Goal: Find specific page/section: Find specific page/section

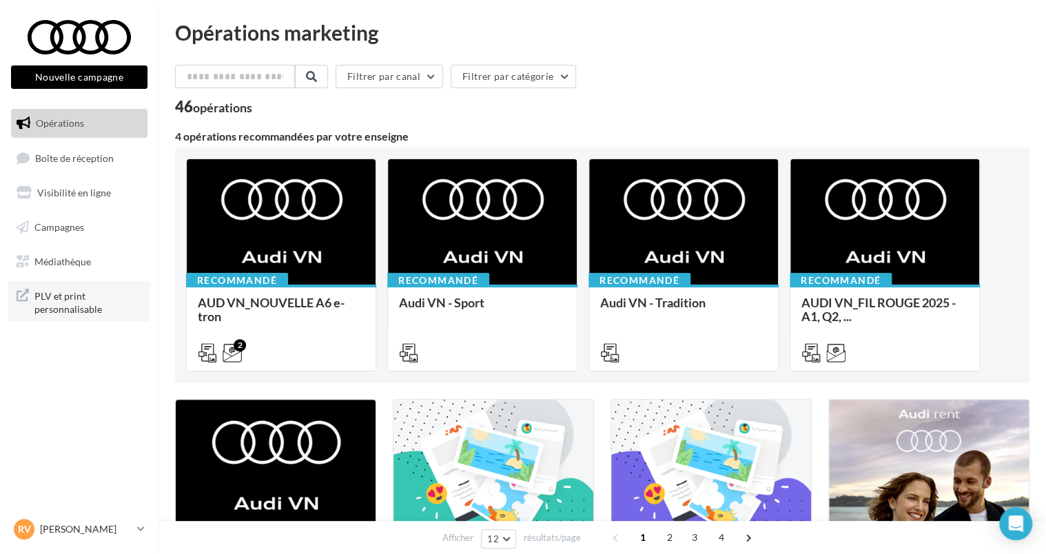
click at [65, 307] on span "PLV et print personnalisable" at bounding box center [87, 302] width 107 height 30
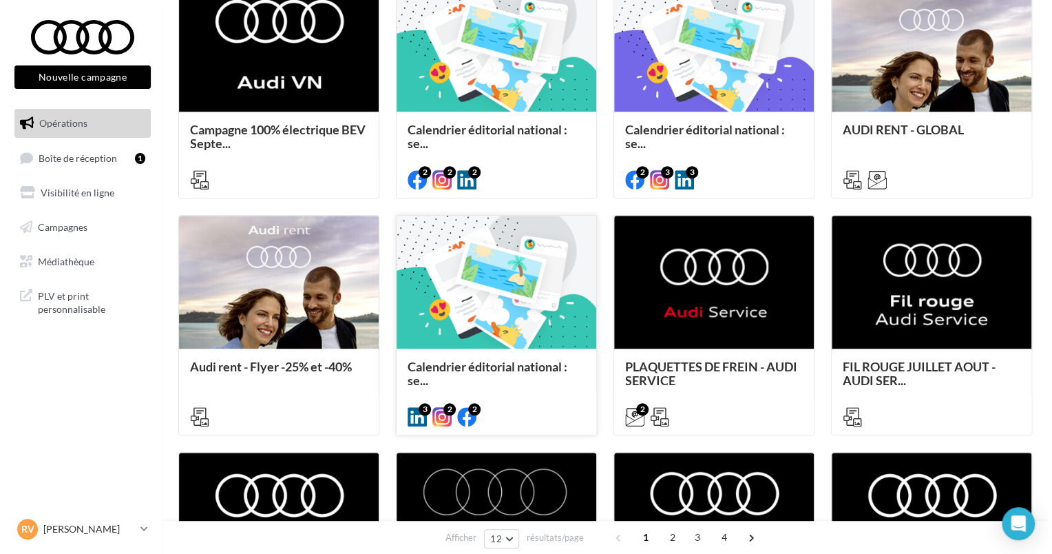
scroll to position [620, 0]
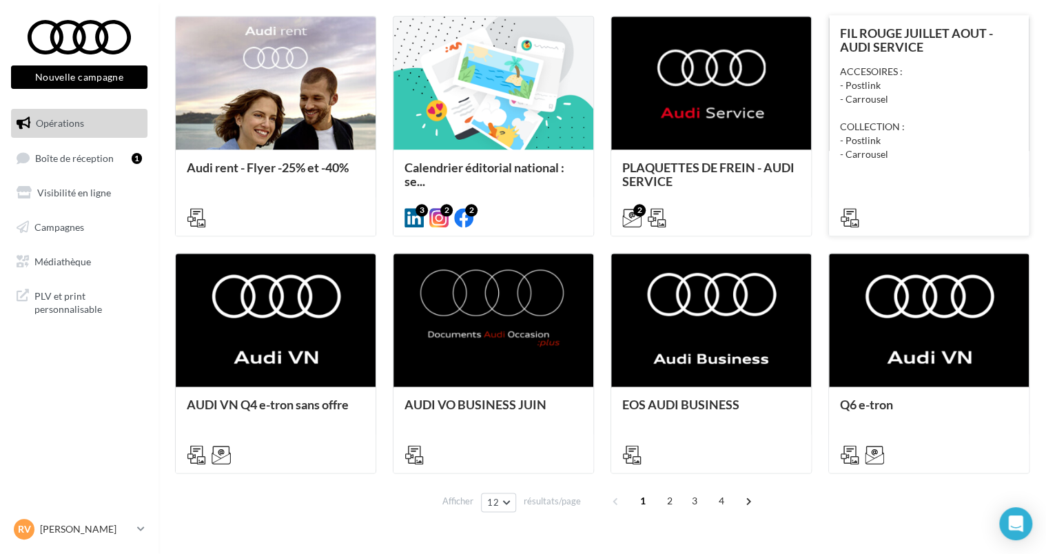
click at [930, 149] on div "ACCESOIRES : - Postlink - Carrousel COLLECTION : - Postlink - Carrousel" at bounding box center [929, 113] width 178 height 96
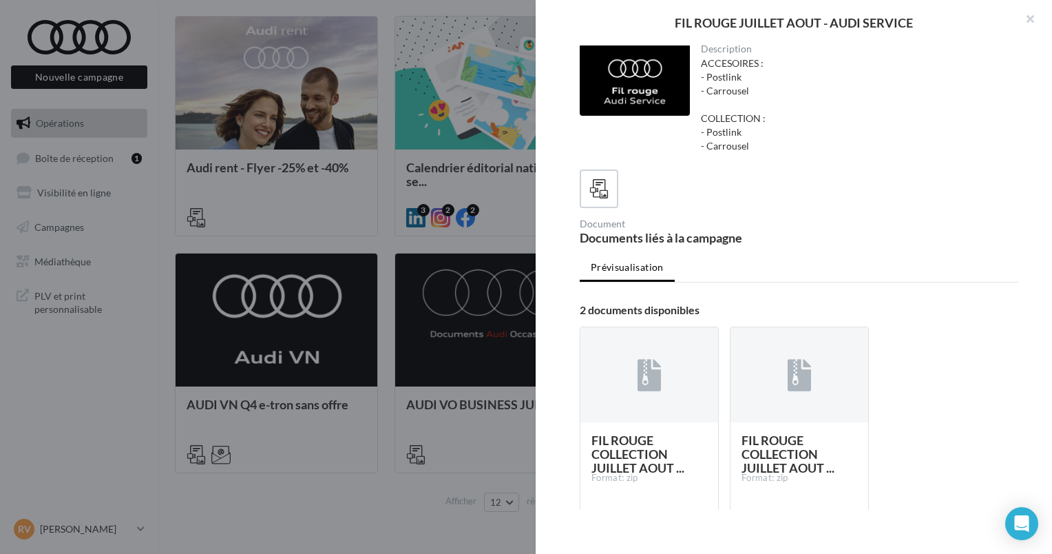
scroll to position [0, 0]
click at [1032, 9] on button "button" at bounding box center [1024, 20] width 55 height 41
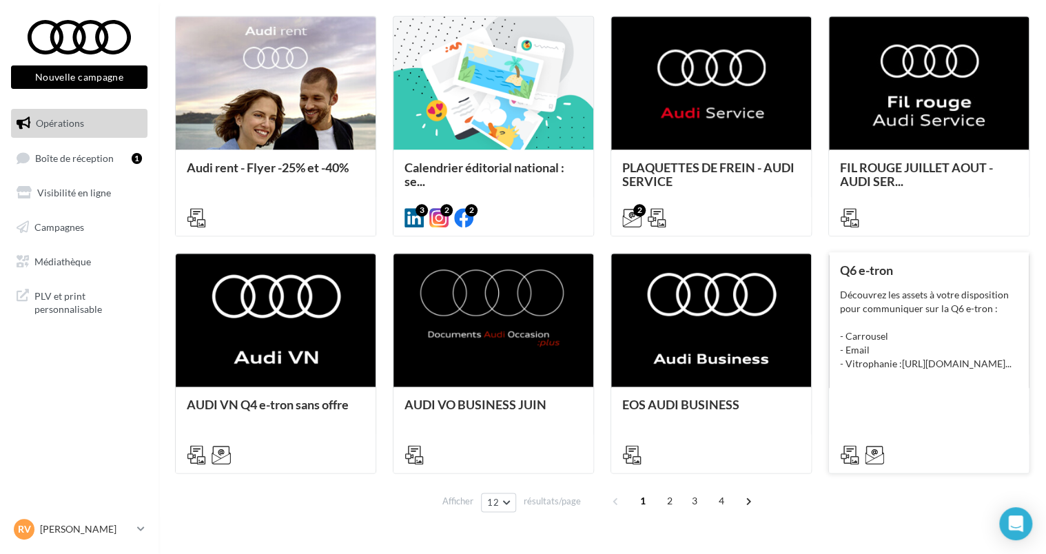
click at [990, 417] on div "Q6 e-tron Découvrez les assets à votre disposition pour communiquer sur la Q6 e…" at bounding box center [929, 361] width 178 height 197
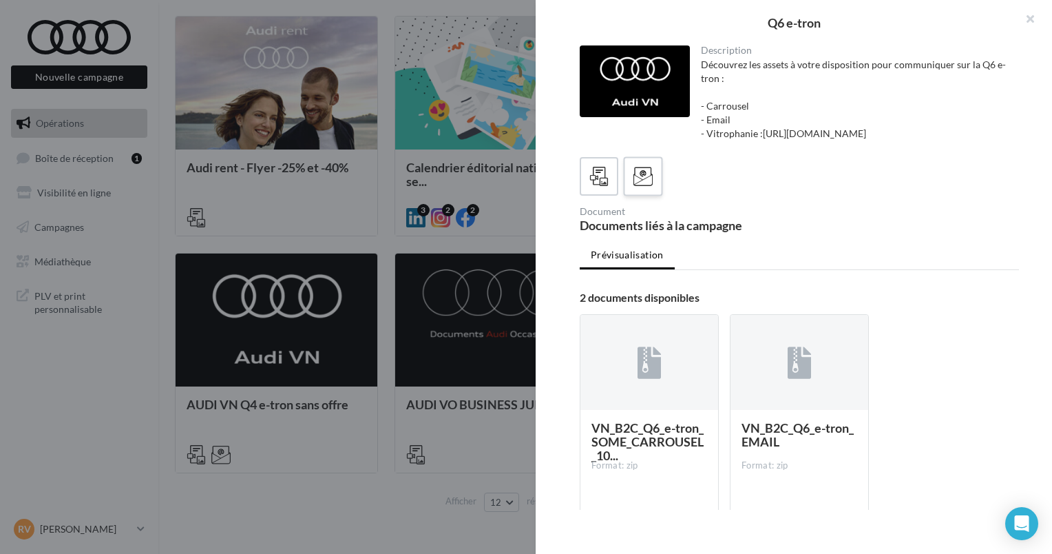
click at [655, 183] on div at bounding box center [643, 176] width 25 height 25
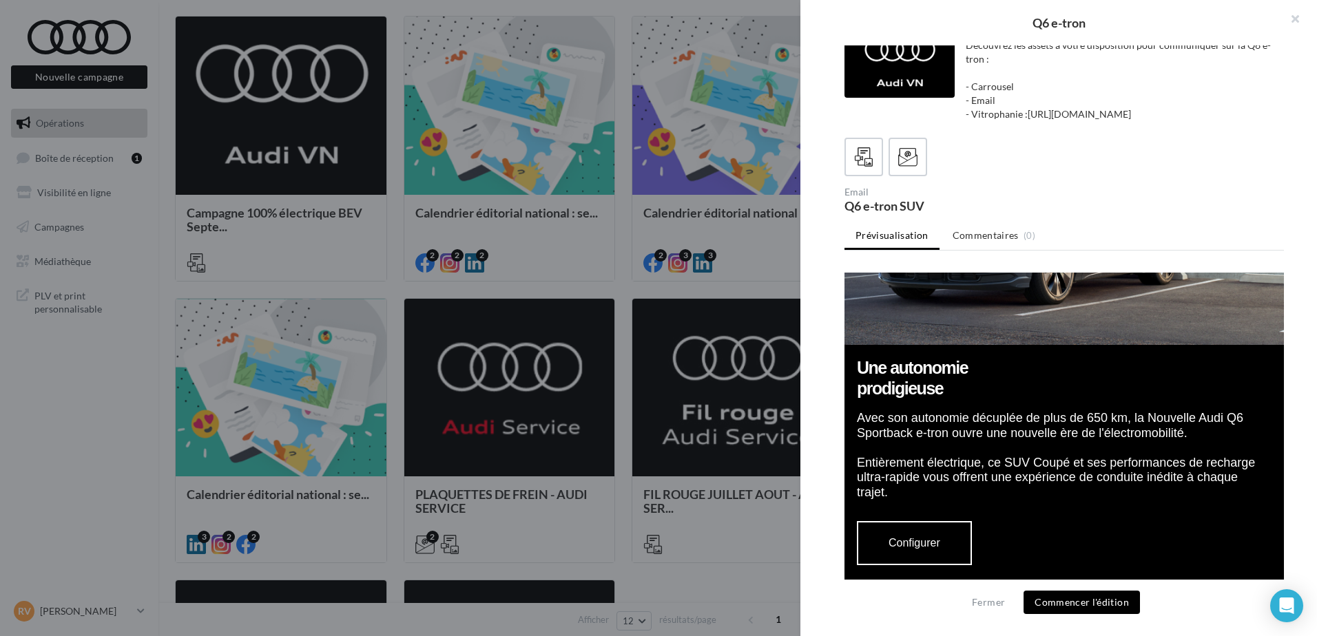
scroll to position [1137, 0]
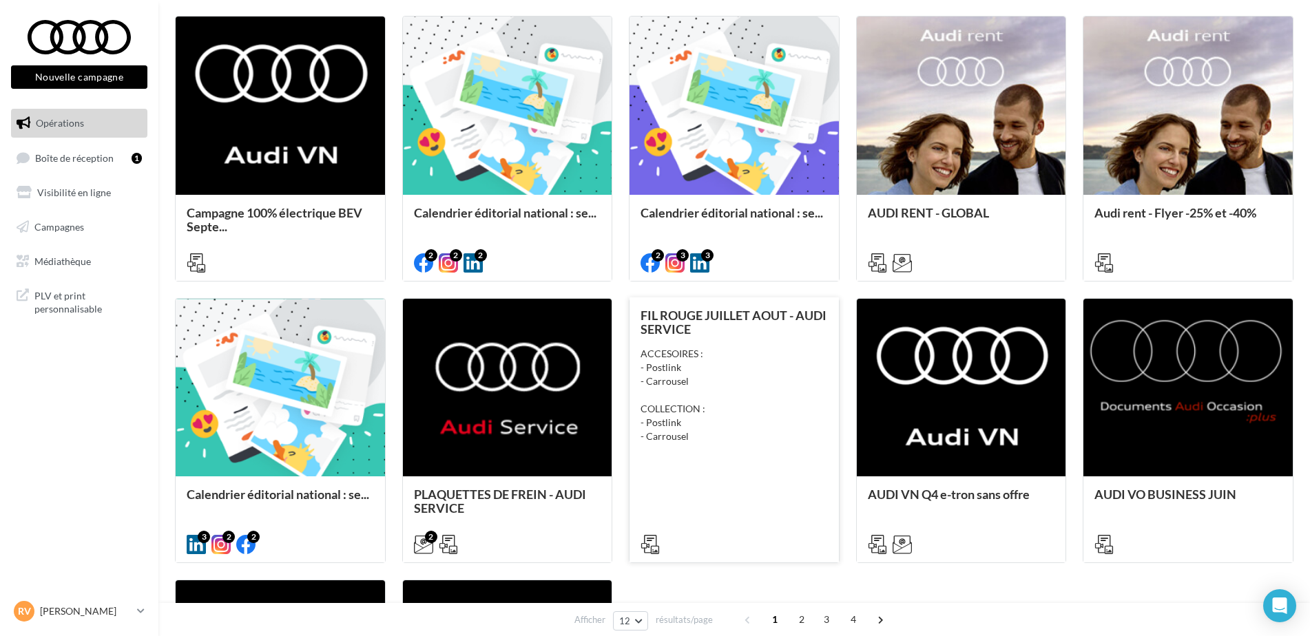
click at [672, 494] on div "FIL ROUGE JUILLET AOUT - AUDI SERVICE ACCESOIRES : - Postlink - Carrousel COLLE…" at bounding box center [734, 430] width 187 height 242
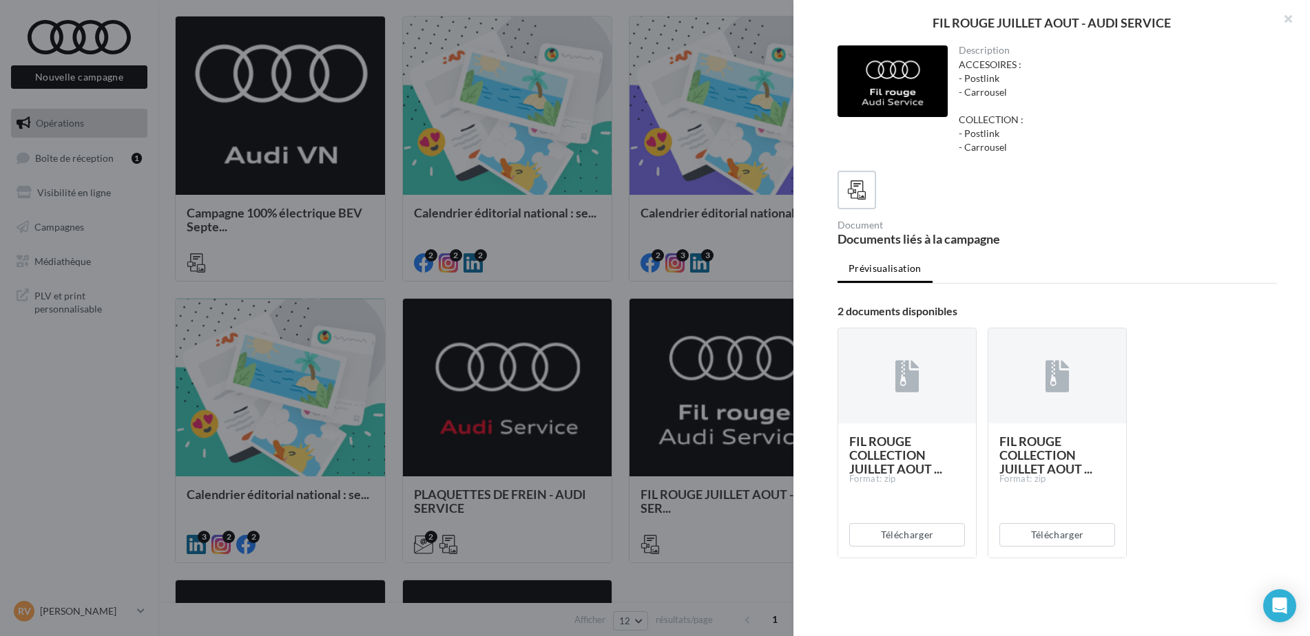
click at [519, 456] on div at bounding box center [655, 318] width 1310 height 636
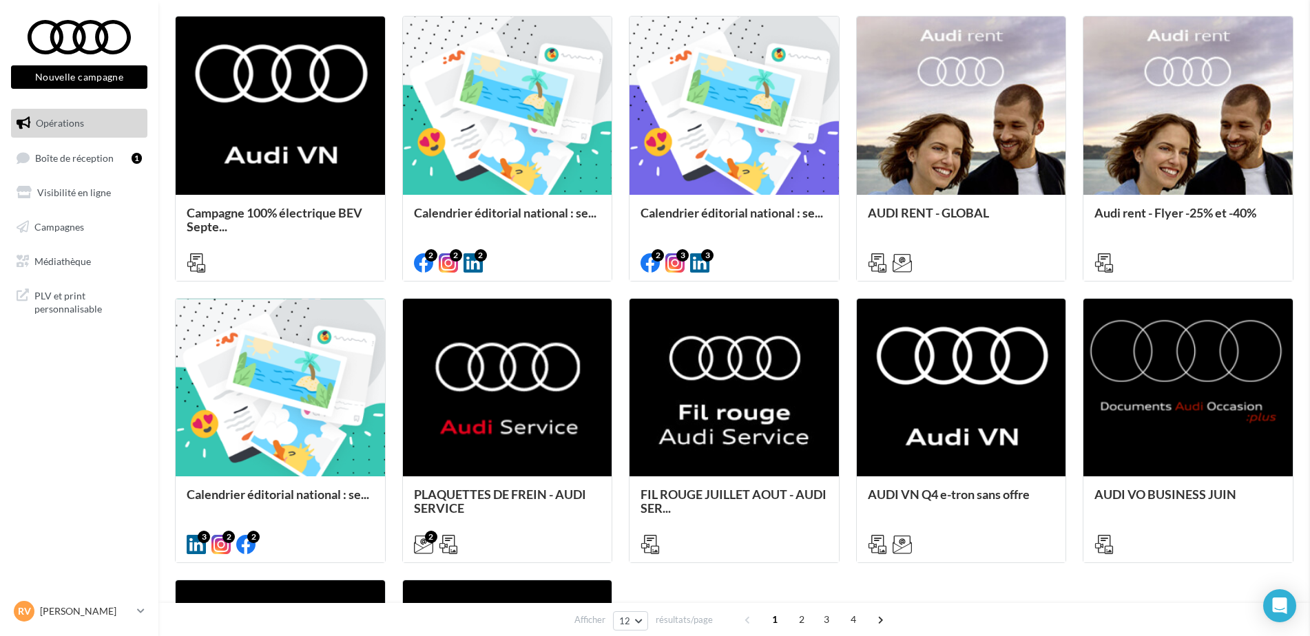
click at [519, 488] on div "PLAQUETTES DE FREIN - AUDI SERVICE Emailing offres plaquettes de frein pour les…" at bounding box center [507, 519] width 187 height 63
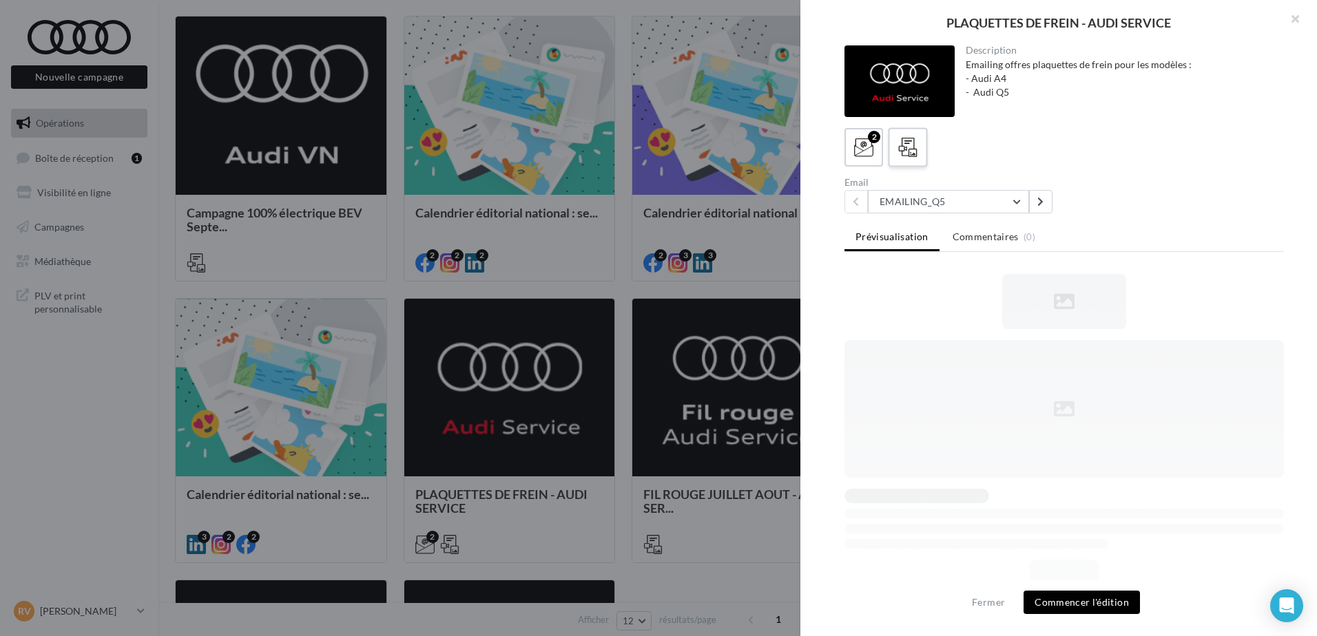
scroll to position [0, 0]
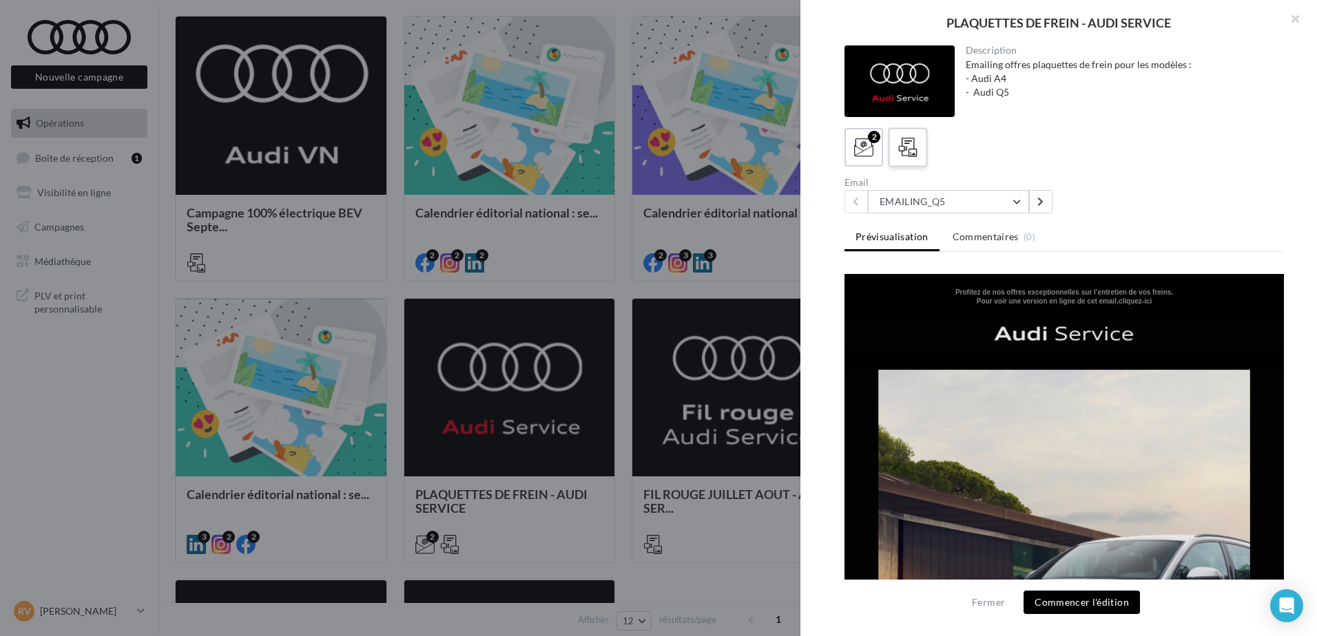
click at [920, 135] on div at bounding box center [907, 147] width 25 height 25
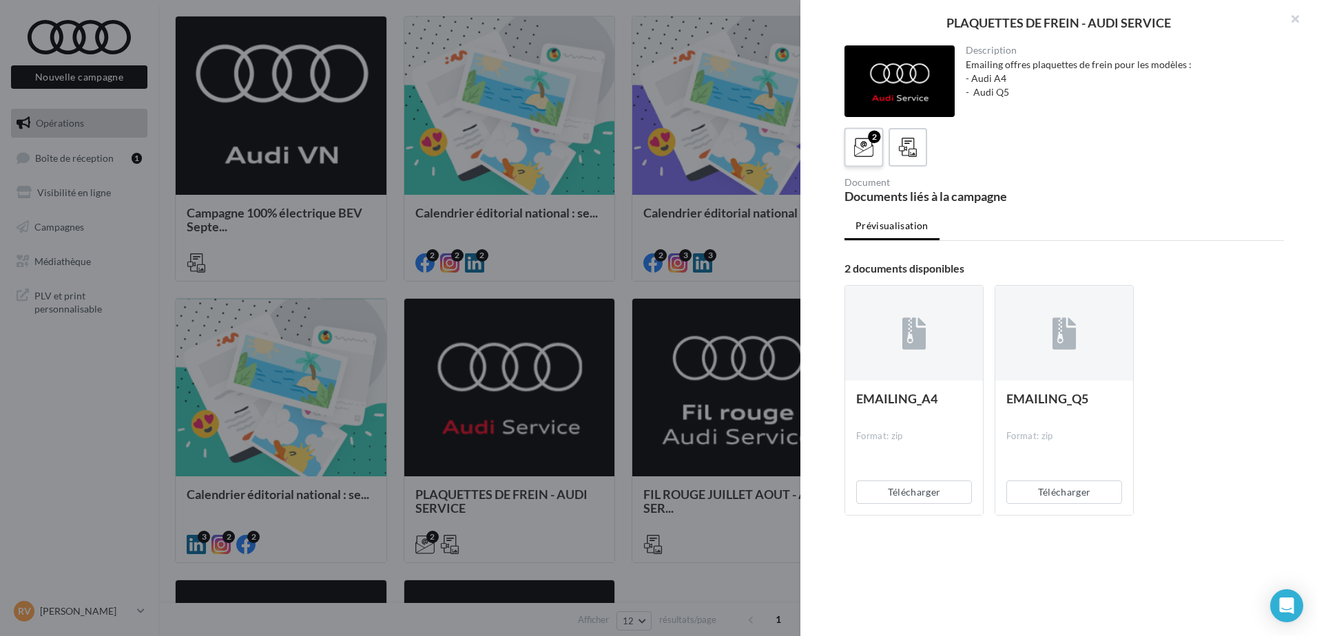
click at [868, 154] on icon at bounding box center [864, 148] width 20 height 20
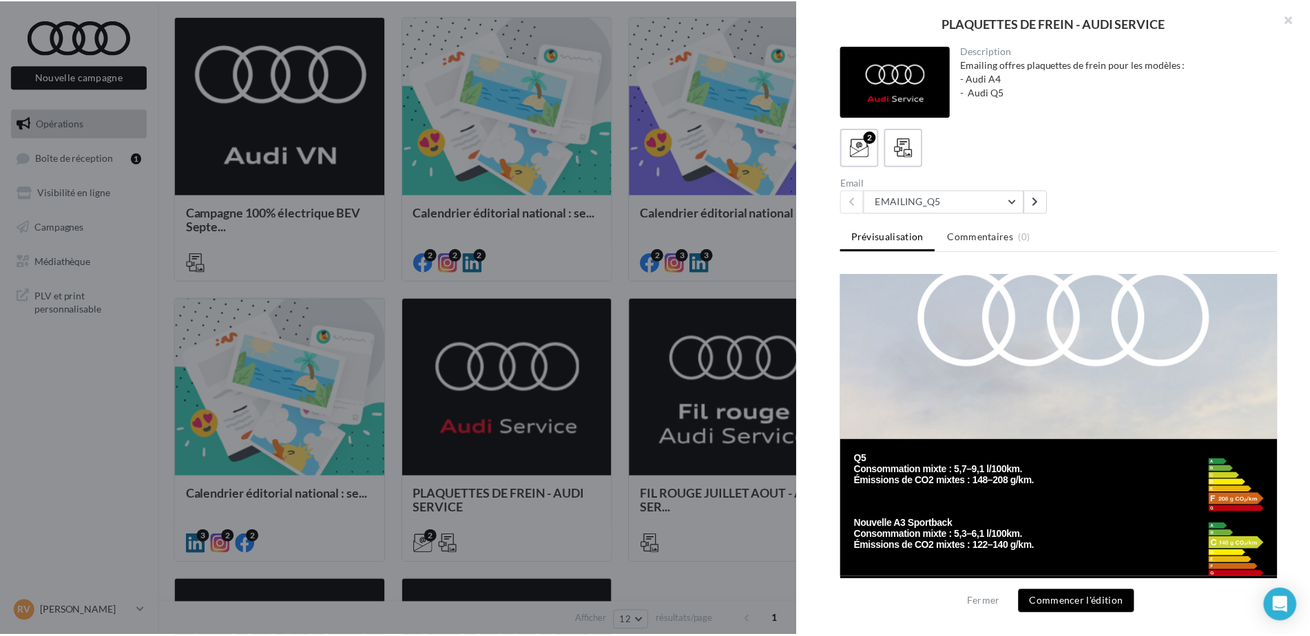
scroll to position [2738, 0]
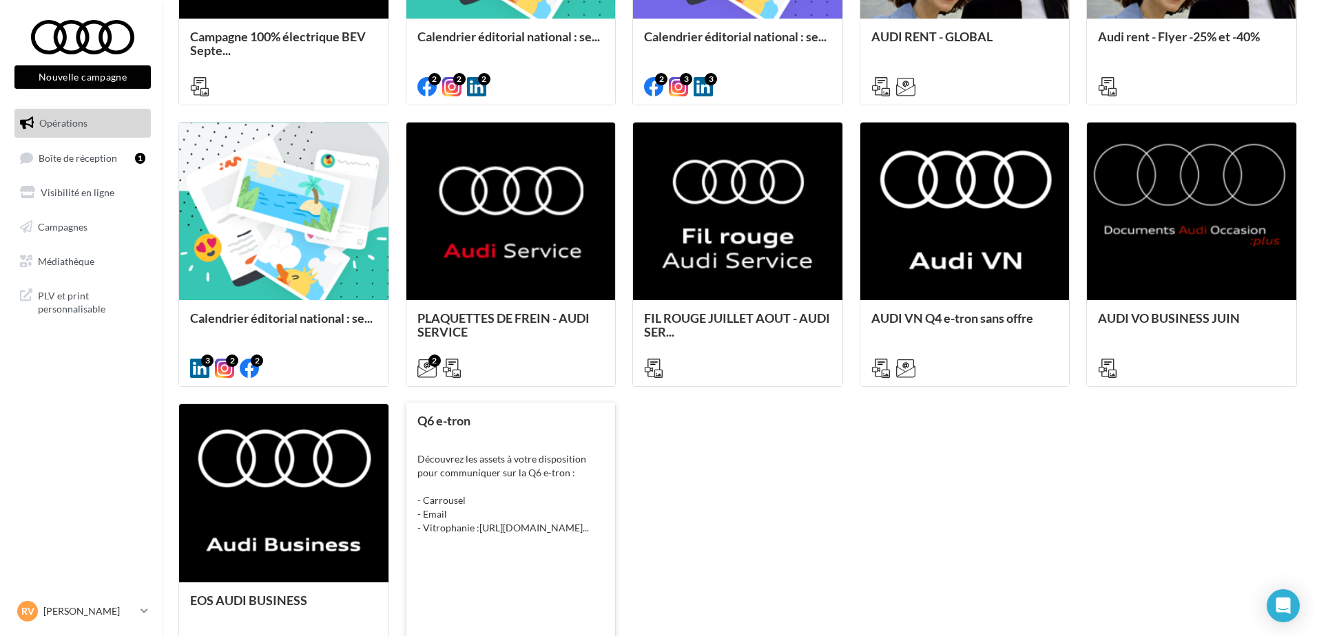
scroll to position [752, 0]
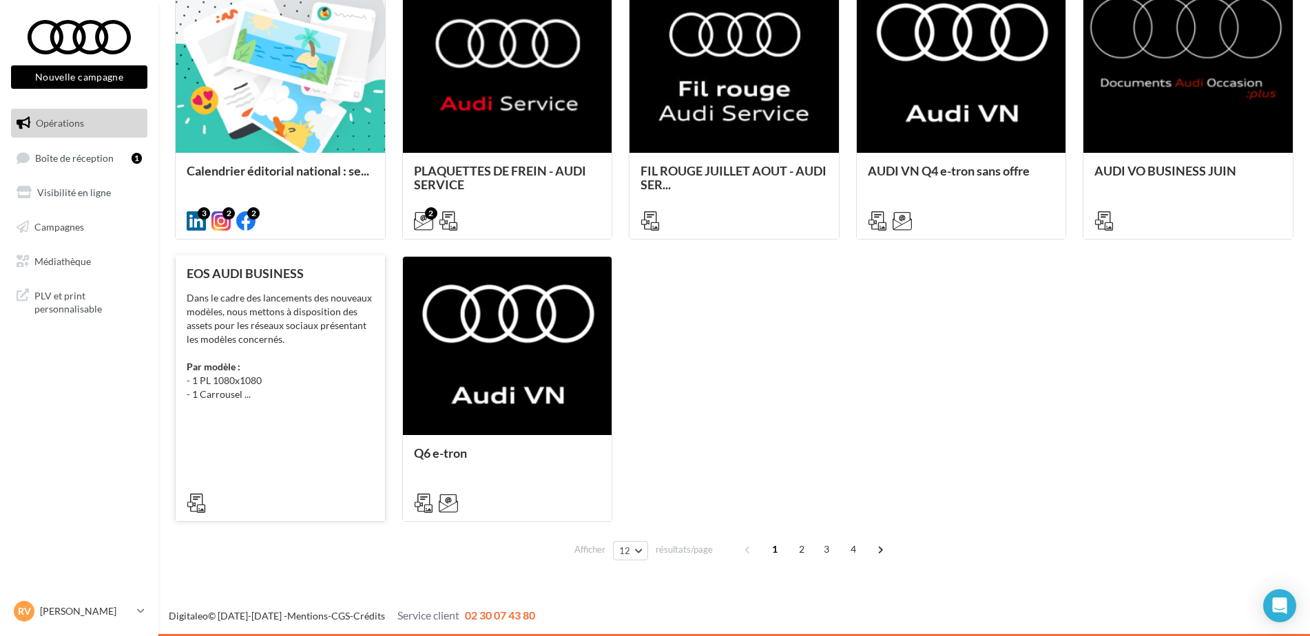
click at [352, 441] on div "EOS AUDI BUSINESS Dans le cadre des lancements des nouveaux modèles, nous metto…" at bounding box center [280, 388] width 187 height 242
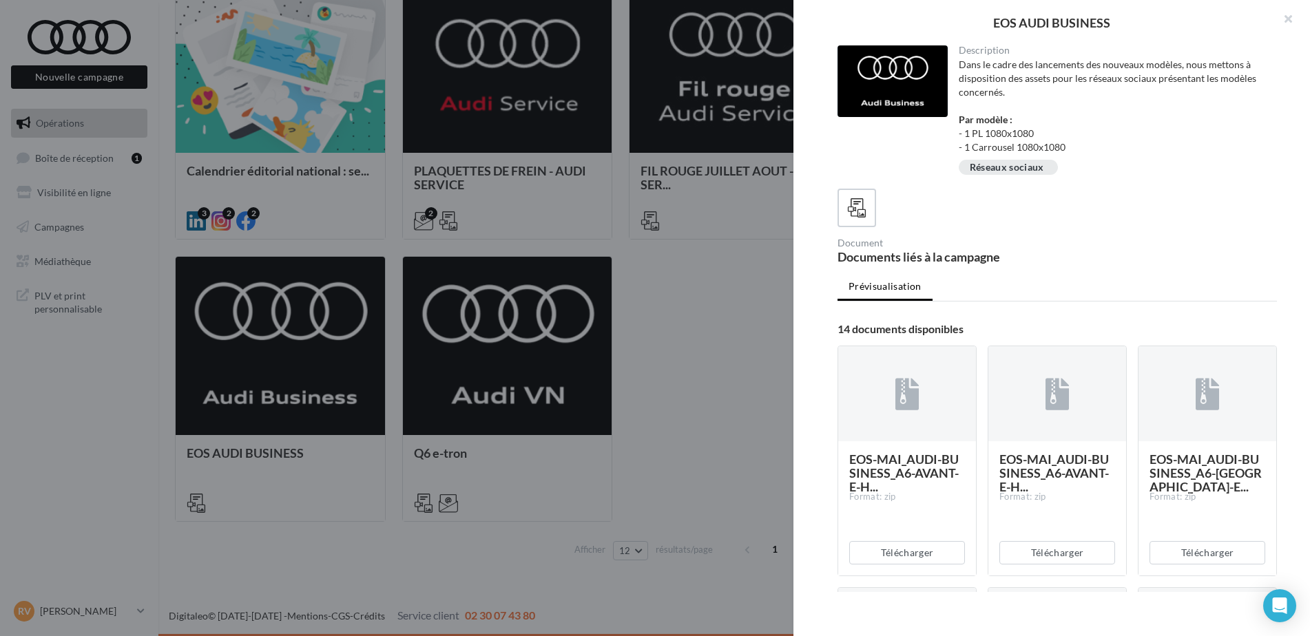
click at [512, 553] on div "EOS AUDI BUSINESS Description Dans le cadre des lancements des nouveaux modèles…" at bounding box center [734, 577] width 1119 height 0
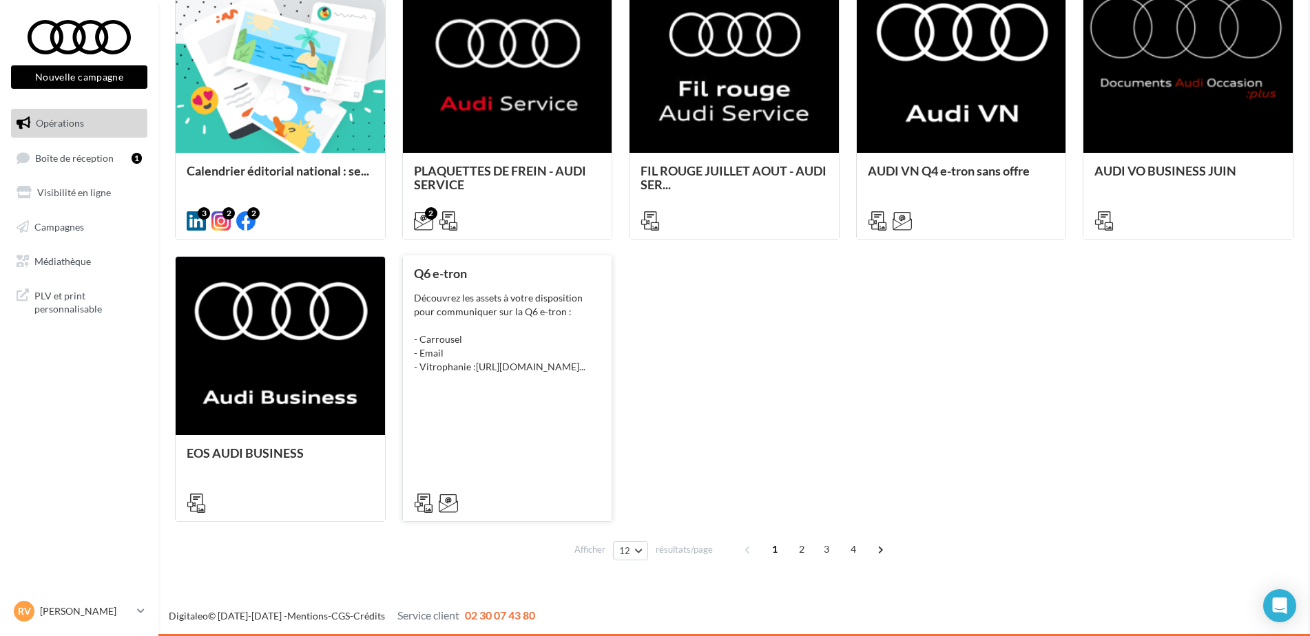
click at [517, 425] on div "Q6 e-tron Découvrez les assets à votre disposition pour communiquer sur la Q6 e…" at bounding box center [507, 388] width 187 height 242
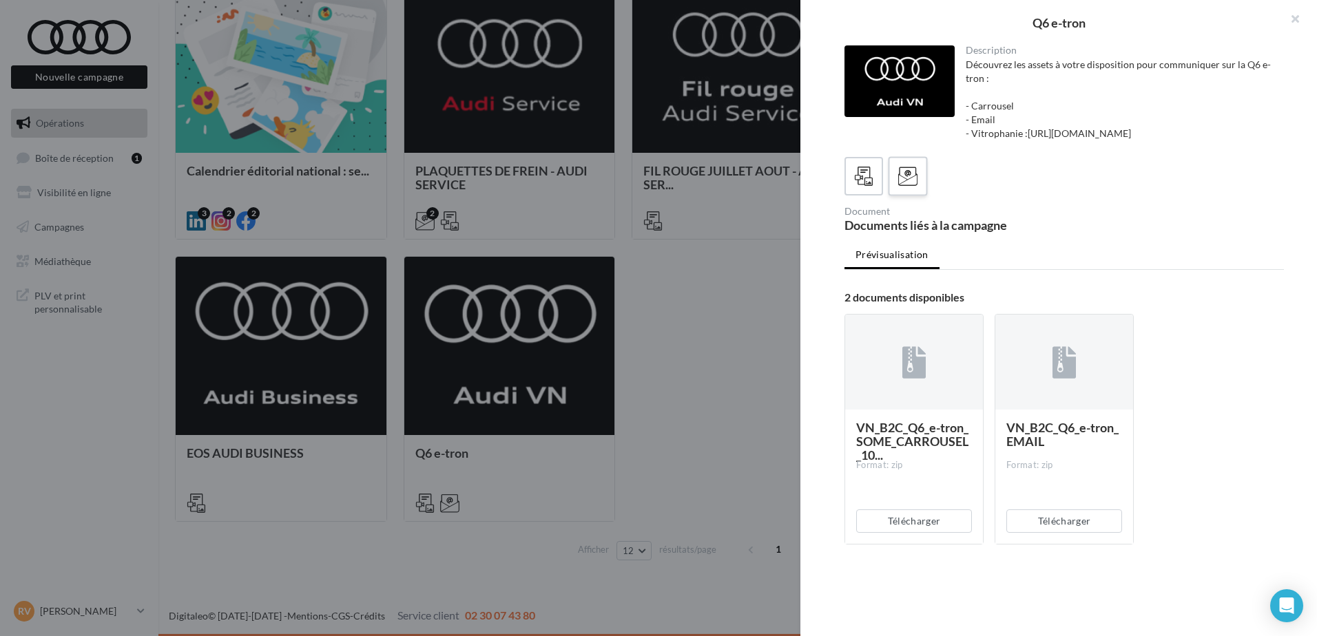
click at [913, 187] on icon at bounding box center [908, 177] width 20 height 20
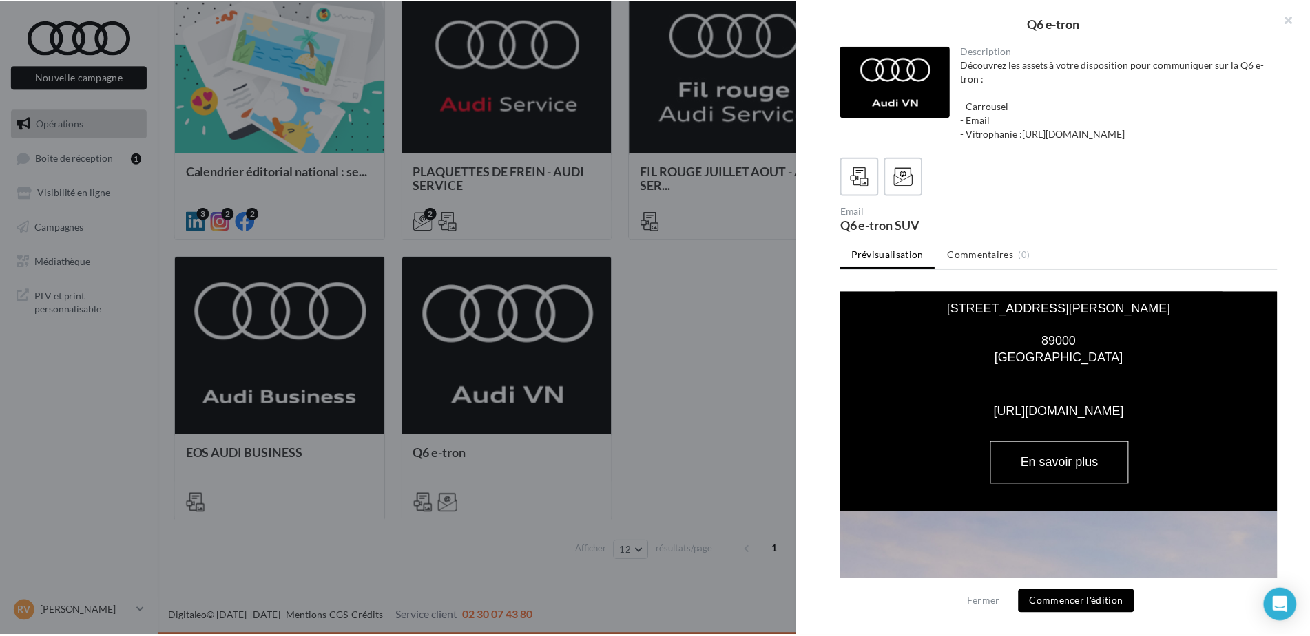
scroll to position [1895, 0]
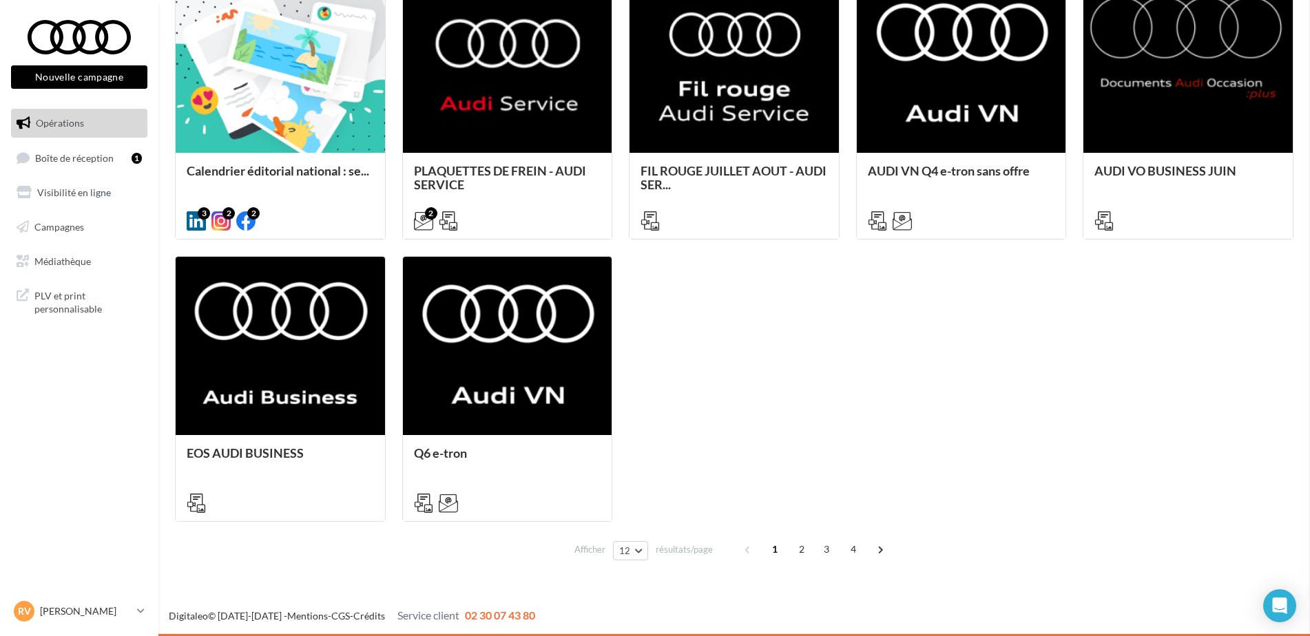
click at [175, 553] on div "Q6 e-tron Description Découvrez les assets à votre disposition pour communiquer…" at bounding box center [734, 577] width 1119 height 0
